Goal: Share content: Share content

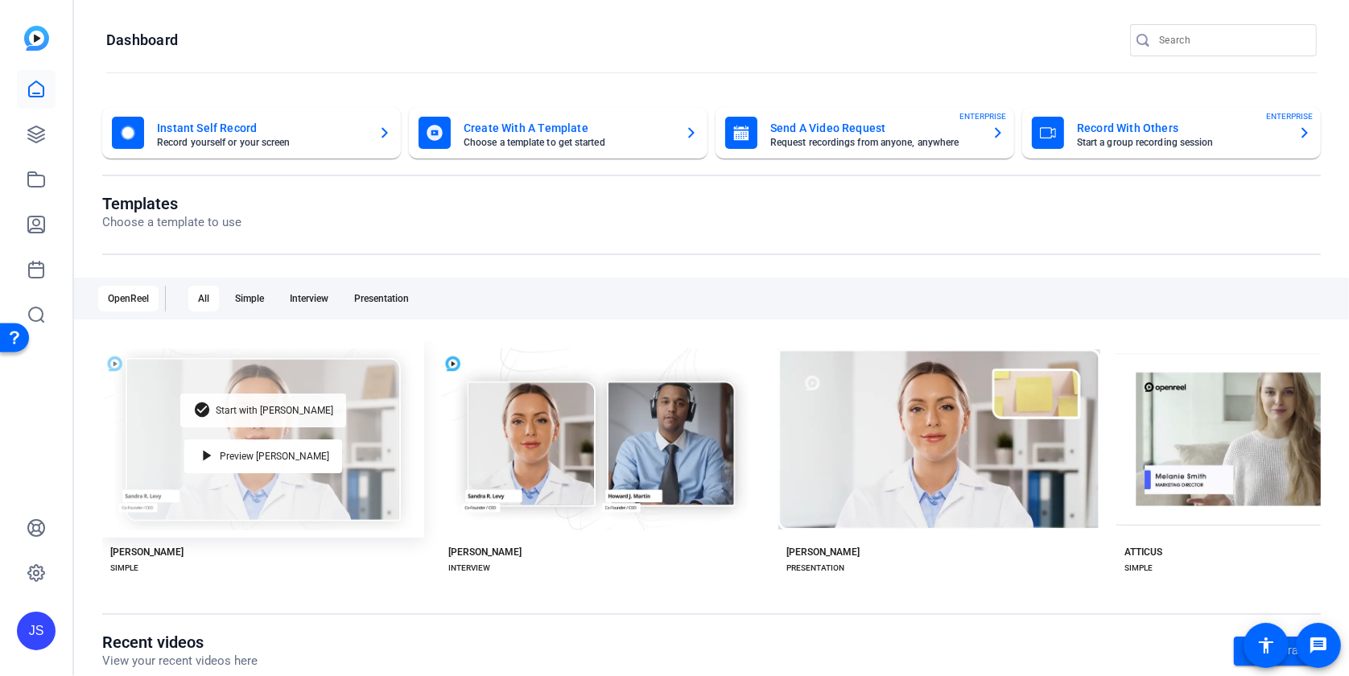
click at [271, 411] on span "Start with [PERSON_NAME]" at bounding box center [275, 411] width 118 height 10
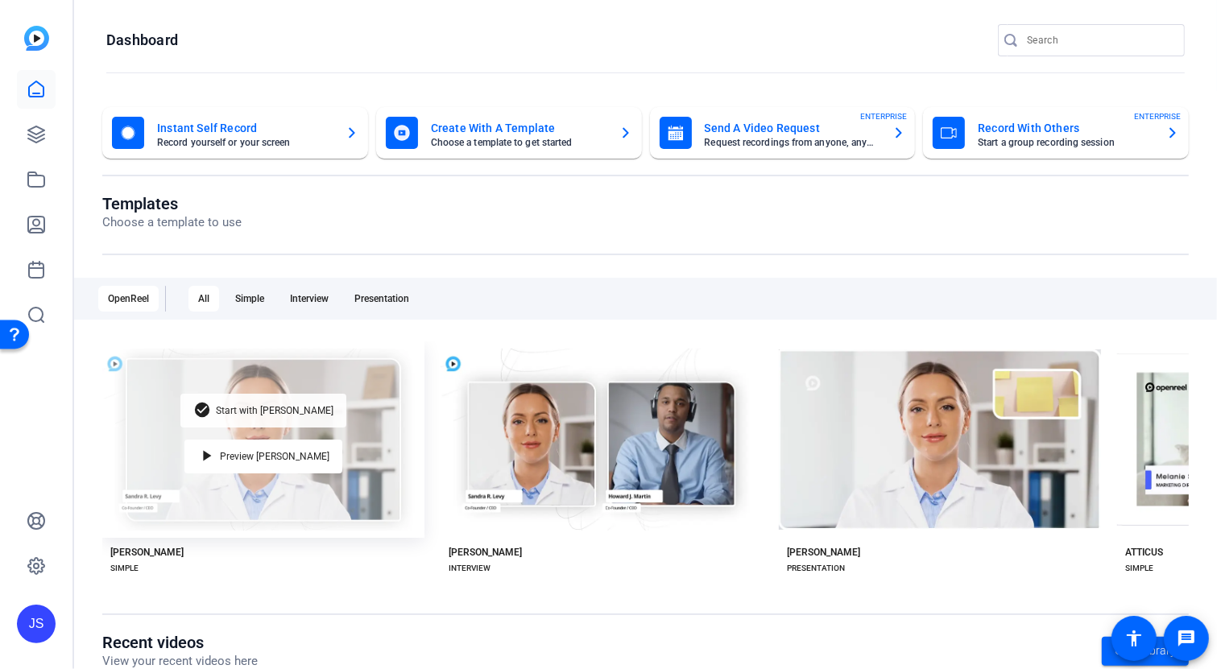
click at [265, 416] on div "check_circle Start with [PERSON_NAME]" at bounding box center [263, 411] width 166 height 34
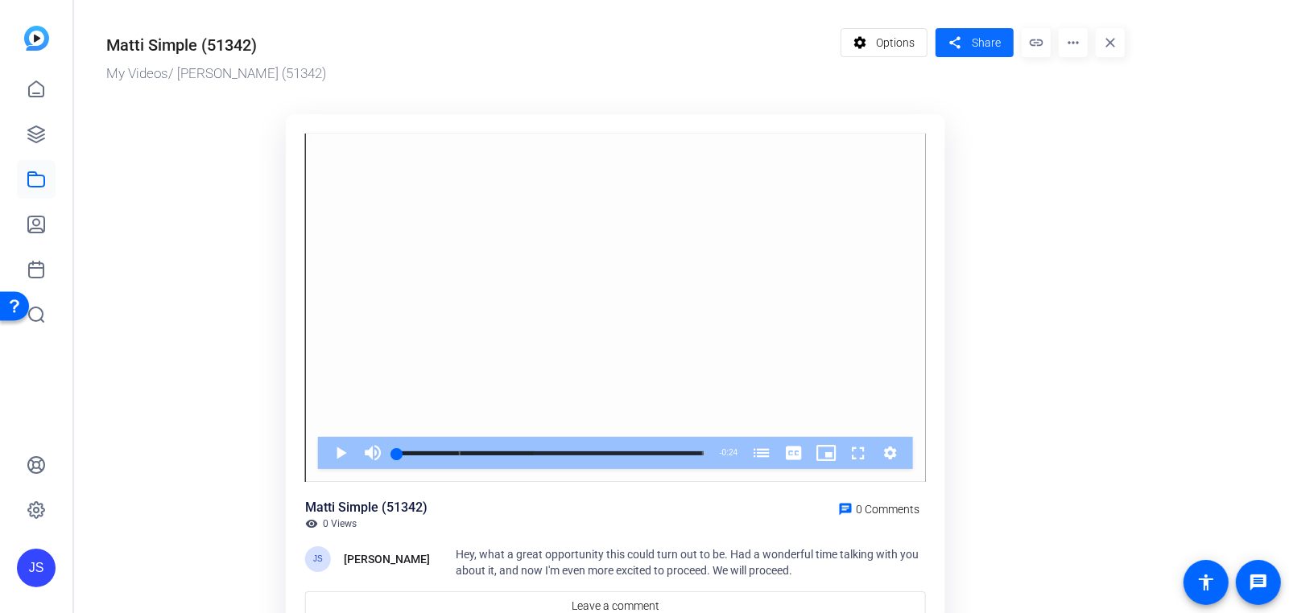
click at [969, 42] on span at bounding box center [975, 42] width 78 height 39
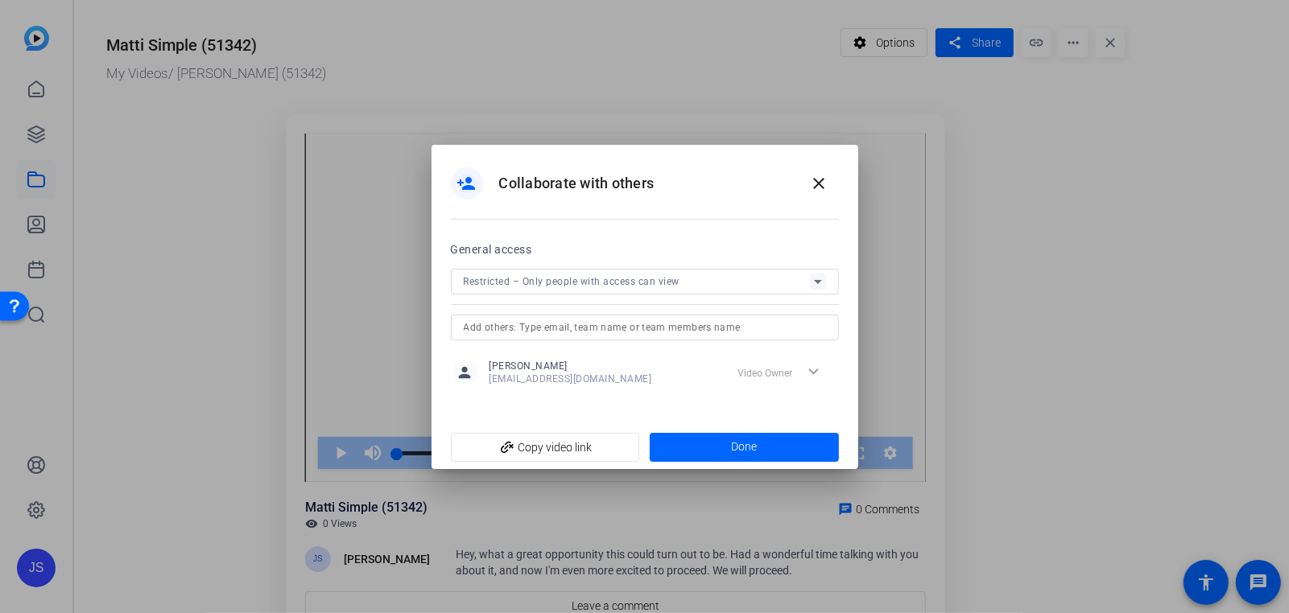
click at [816, 283] on icon at bounding box center [818, 282] width 8 height 4
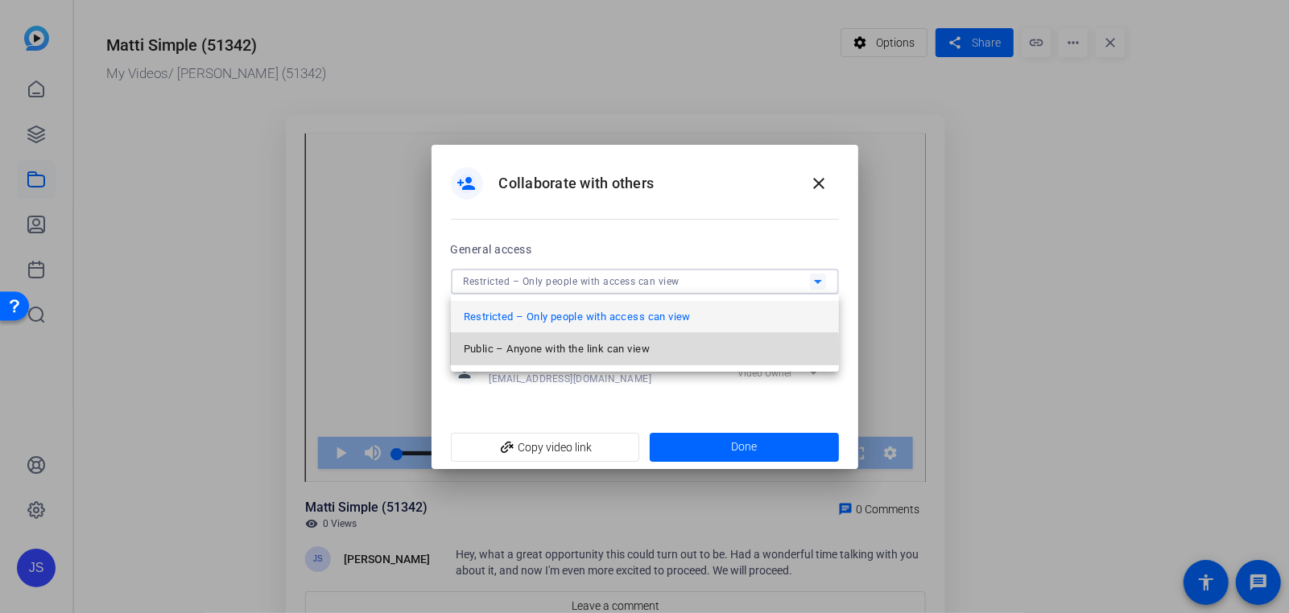
click at [536, 353] on span "Public – Anyone with the link can view" at bounding box center [557, 349] width 186 height 19
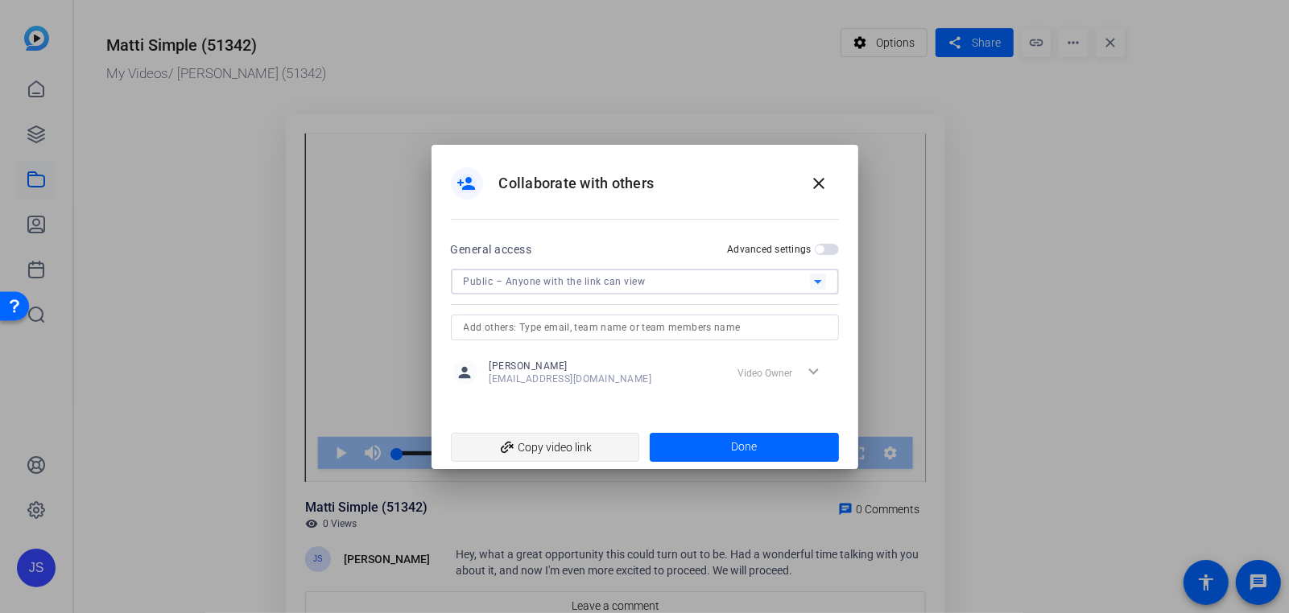
click at [548, 447] on span "add_link Copy video link" at bounding box center [545, 447] width 163 height 31
click at [824, 184] on mat-icon "close" at bounding box center [819, 183] width 19 height 19
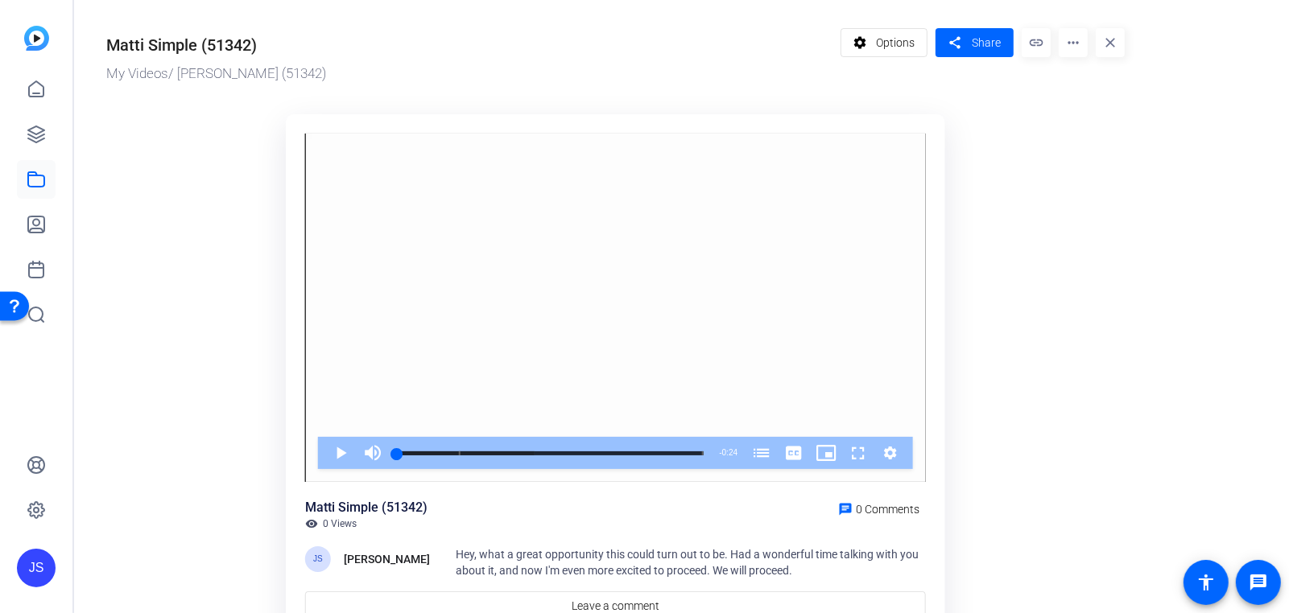
click at [244, 54] on div "Matti Simple (51342)" at bounding box center [181, 45] width 151 height 24
click at [250, 45] on div "Matti Simple (51342)" at bounding box center [181, 45] width 151 height 24
click at [240, 47] on div "Matti Simple (51342)" at bounding box center [181, 45] width 151 height 24
click at [253, 50] on div "Matti Simple (51342)" at bounding box center [181, 45] width 151 height 24
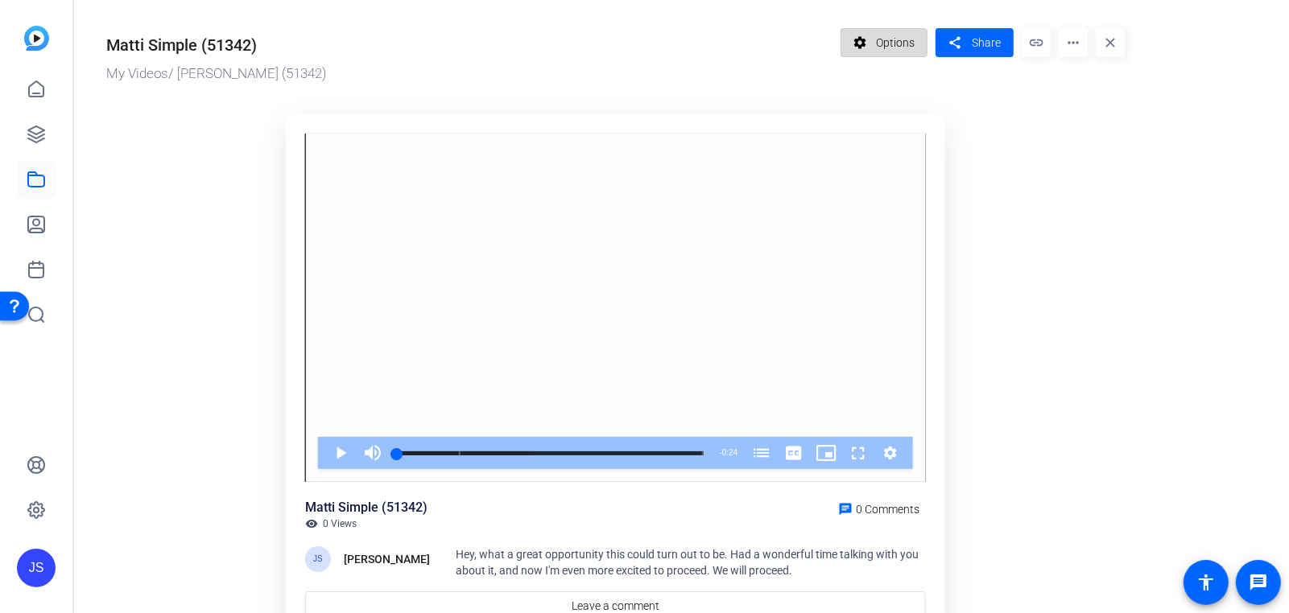
click at [899, 35] on span "Options" at bounding box center [895, 42] width 39 height 31
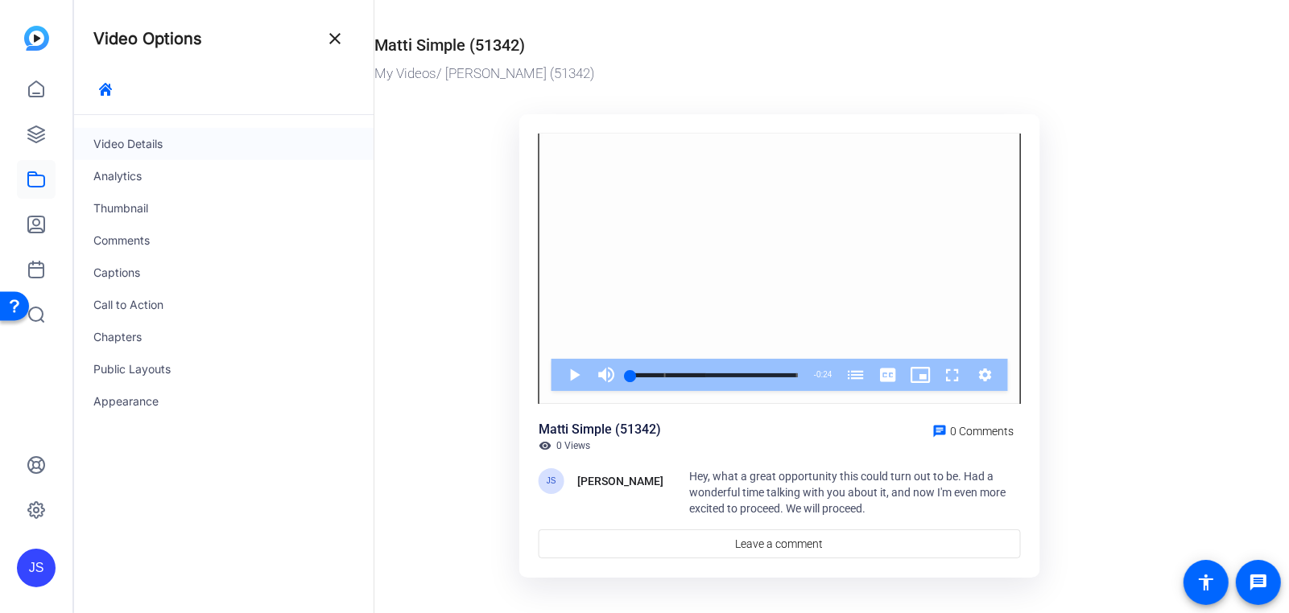
click at [124, 145] on div "Video Details" at bounding box center [224, 144] width 300 height 32
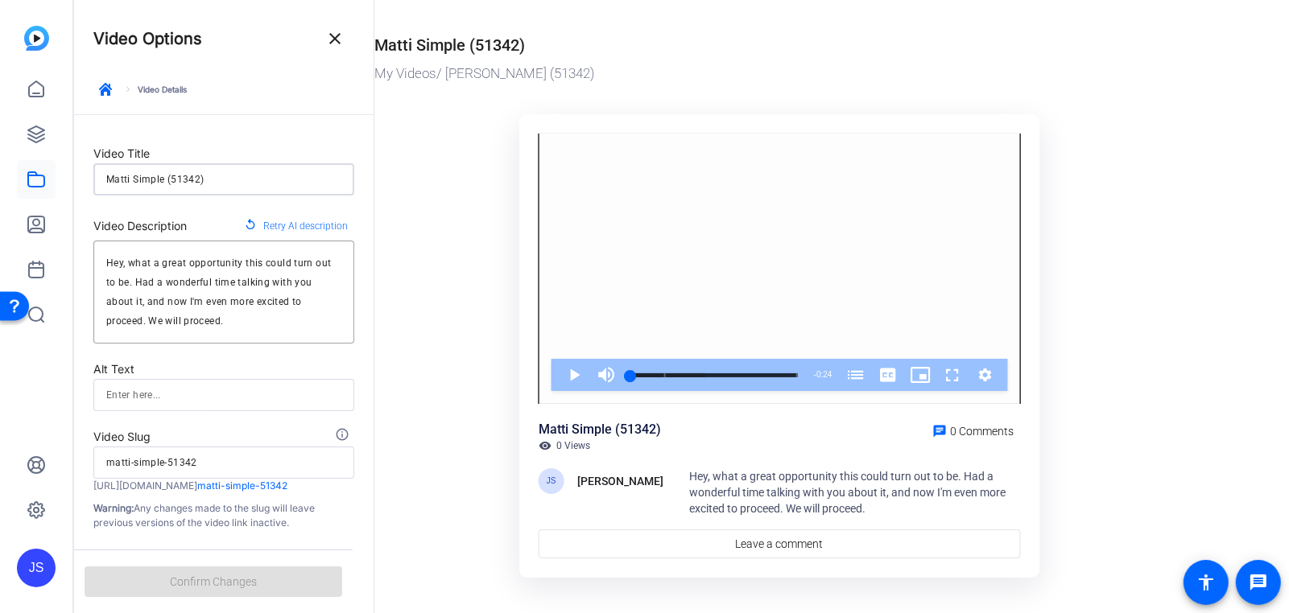
drag, startPoint x: 209, startPoint y: 180, endPoint x: 66, endPoint y: 178, distance: 142.5
click at [64, 180] on mat-sidenav-container "JS Video Options close keyboard_arrow_right Video Details Video Title Matti Sim…" at bounding box center [644, 306] width 1289 height 613
type input "P"
type input "p"
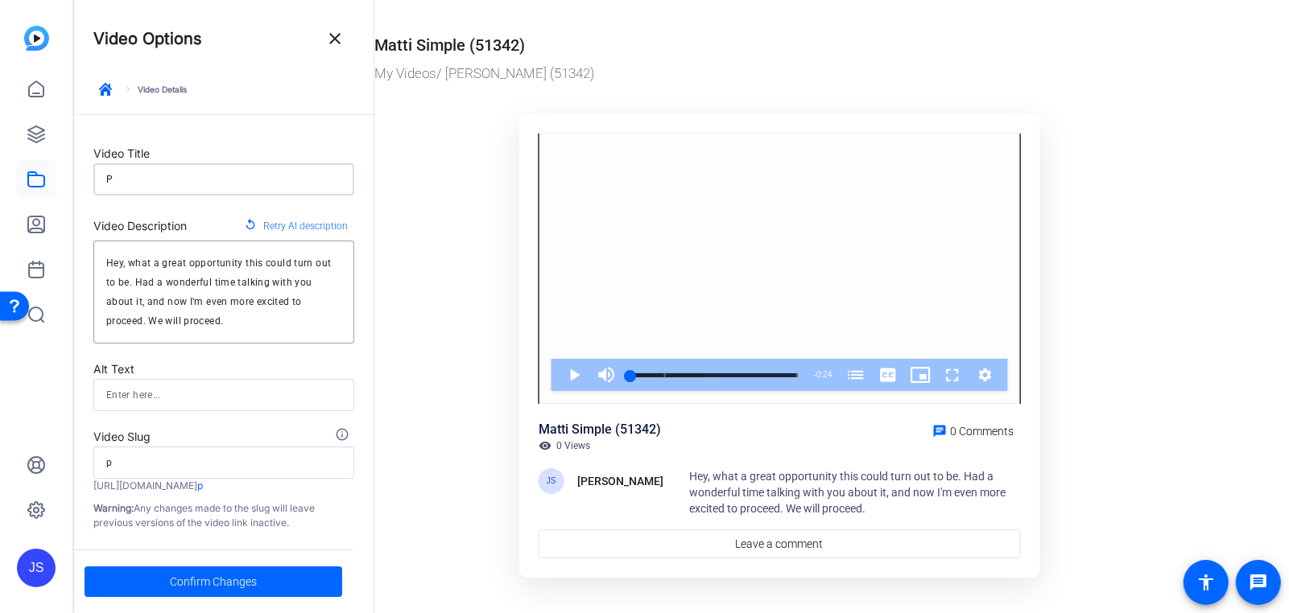
type input "Pr"
type input "pr"
type input "Pro"
type input "pro"
type input "Proc"
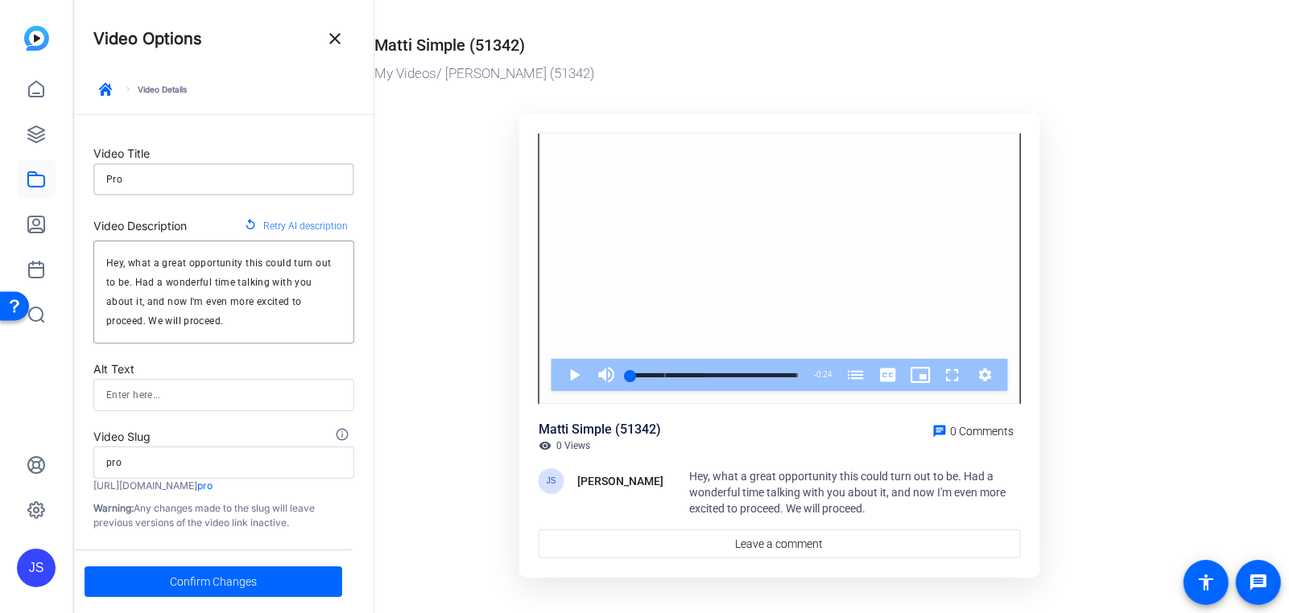
type input "proc"
type input "Proce"
type input "proce"
type input "Procee"
type input "procee"
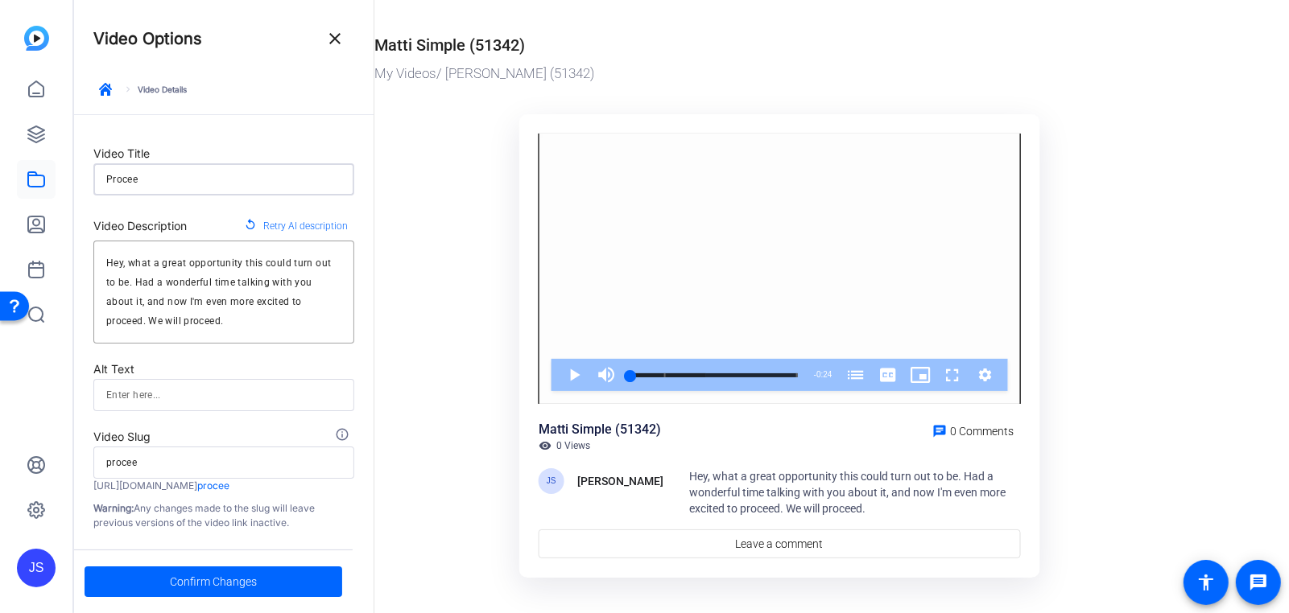
type input "Proceed"
type input "proceed"
type input "Proceed"
click at [217, 581] on span "Confirm Changes" at bounding box center [213, 582] width 87 height 31
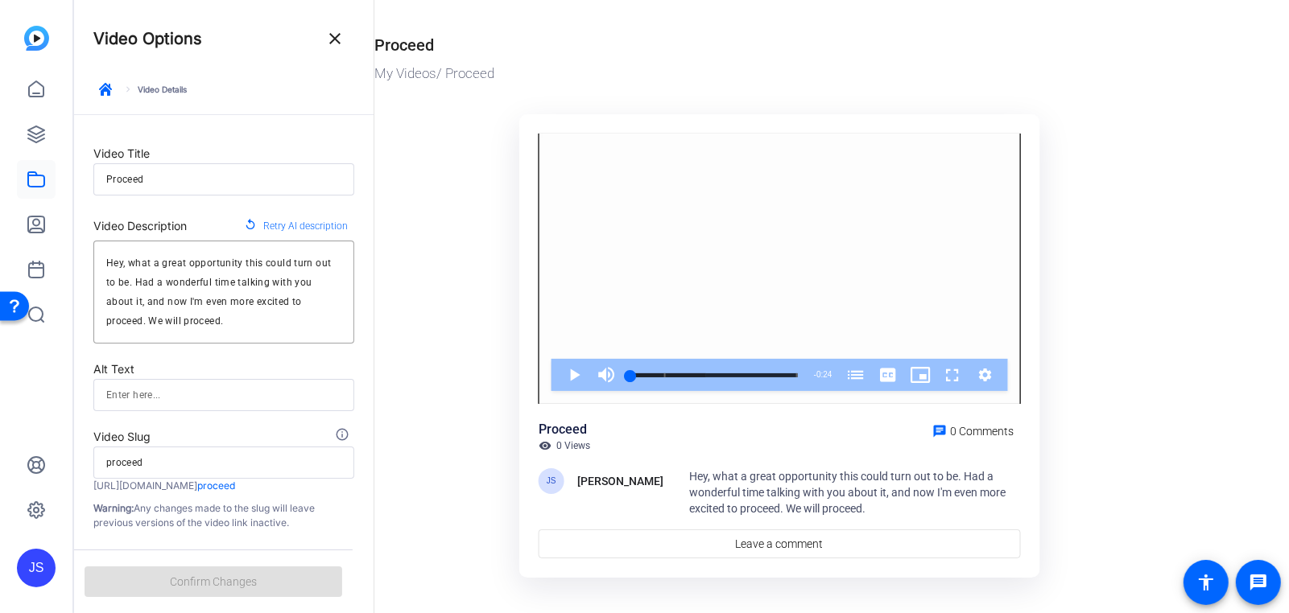
click at [603, 13] on div "Proceed My Videos / Proceed Video Player is loading. Play Video Play Mute Curre…" at bounding box center [771, 304] width 858 height 608
click at [340, 39] on mat-icon "close" at bounding box center [334, 38] width 19 height 19
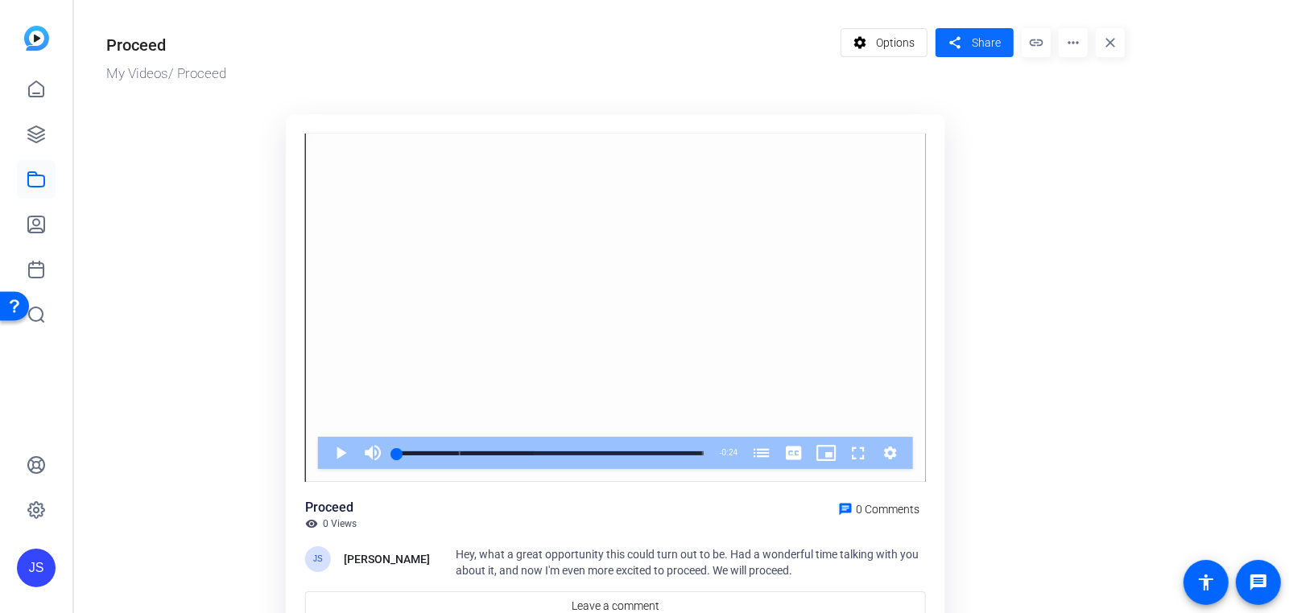
click at [982, 33] on span at bounding box center [975, 42] width 78 height 39
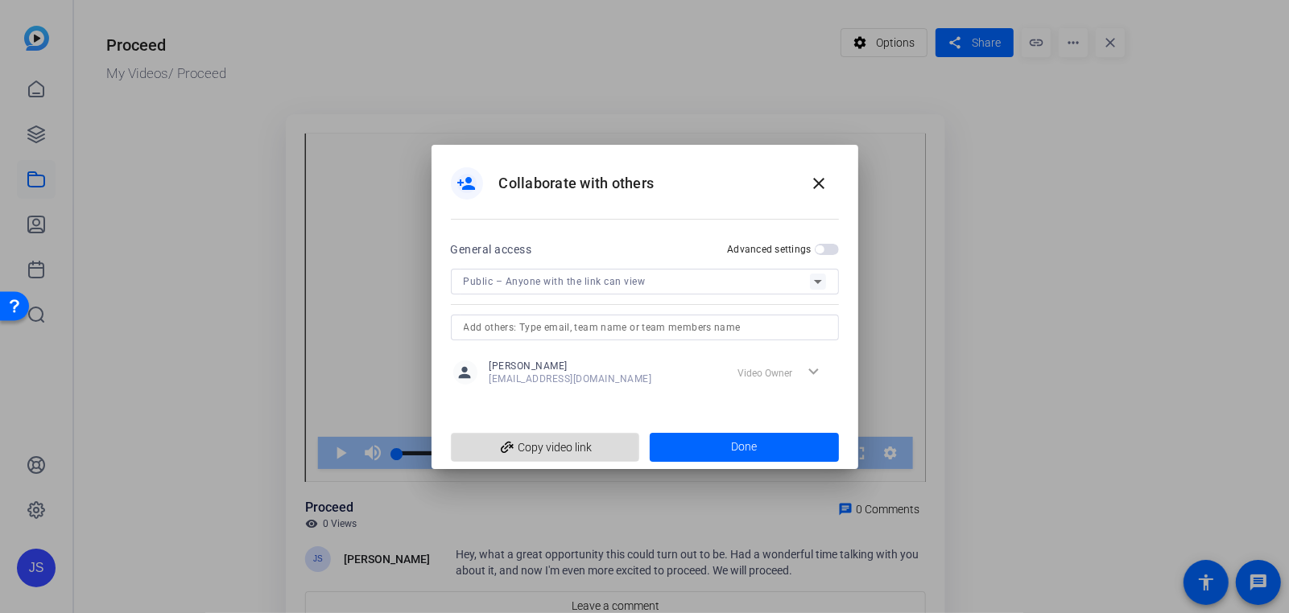
click at [547, 444] on span "add_link Copy video link" at bounding box center [545, 447] width 163 height 31
